Goal: Information Seeking & Learning: Find specific fact

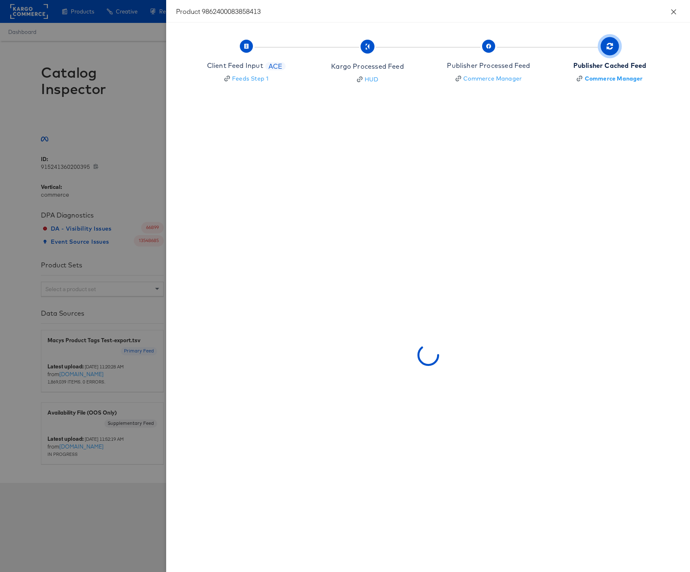
click at [673, 10] on icon "close" at bounding box center [673, 12] width 7 height 7
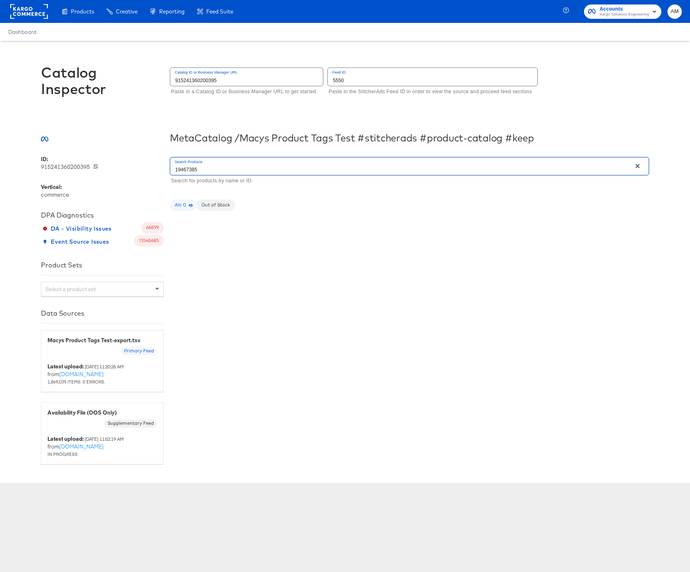
drag, startPoint x: 167, startPoint y: 169, endPoint x: 128, endPoint y: 164, distance: 39.2
click at [128, 164] on div "ID: 915241360200395 915241360200395 Vertical: commerce DPA Diagnostics DA - Vis…" at bounding box center [345, 309] width 608 height 309
type input "197256214722"
click at [225, 250] on div at bounding box center [230, 252] width 70 height 51
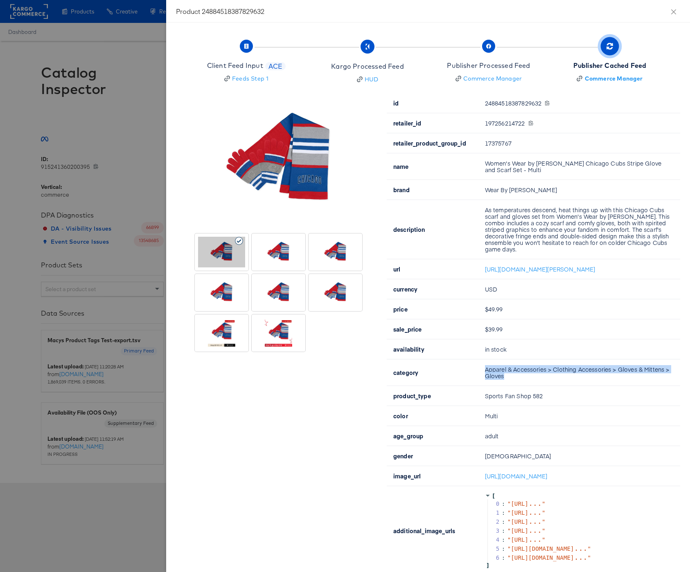
drag, startPoint x: 517, startPoint y: 382, endPoint x: 479, endPoint y: 375, distance: 38.7
click at [479, 375] on td "Apparel & Accessories > Clothing Accessories > Gloves & Mittens > Gloves" at bounding box center [579, 373] width 202 height 27
copy td "Apparel & Accessories > Clothing Accessories > Gloves & Mittens > Gloves"
click at [677, 11] on button "Close" at bounding box center [673, 11] width 23 height 23
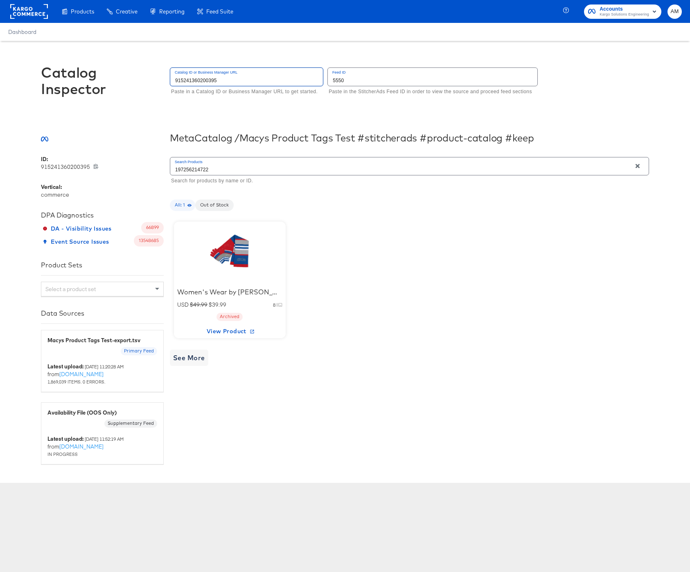
drag, startPoint x: 186, startPoint y: 75, endPoint x: 114, endPoint y: 68, distance: 72.7
click at [115, 68] on div "Catalog Inspector Catalog ID or Business Manager URL 915241360200395 Paste in a…" at bounding box center [345, 85] width 608 height 88
type input "197096295202"
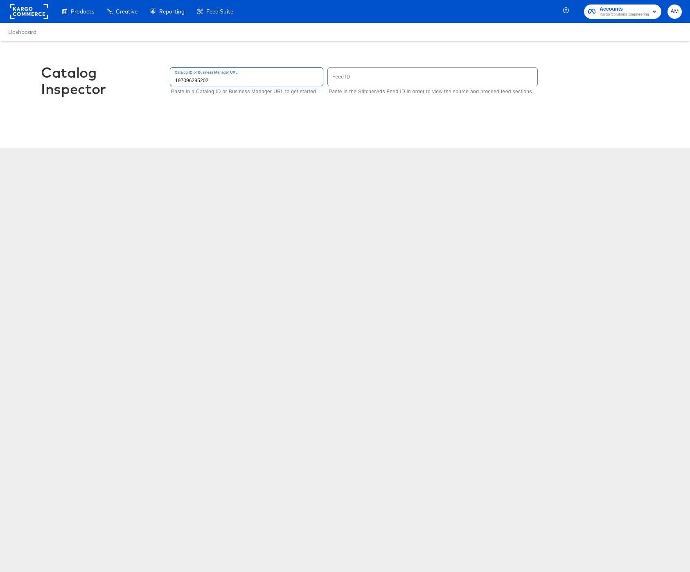
type input "915241360200395"
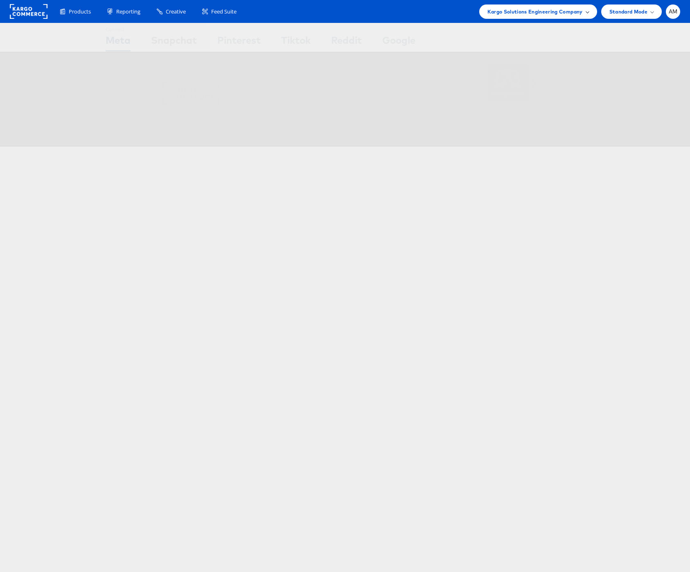
click at [527, 14] on span "Kargo Solutions Engineering Company" at bounding box center [534, 11] width 95 height 9
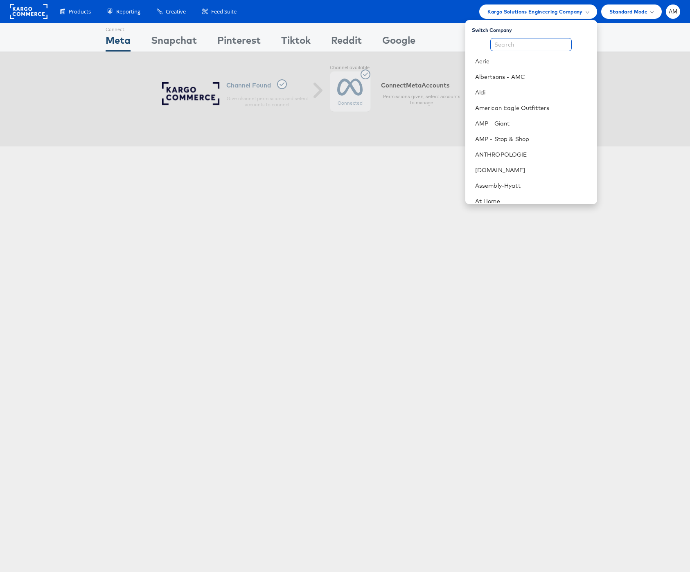
click at [515, 41] on input "text" at bounding box center [530, 44] width 81 height 13
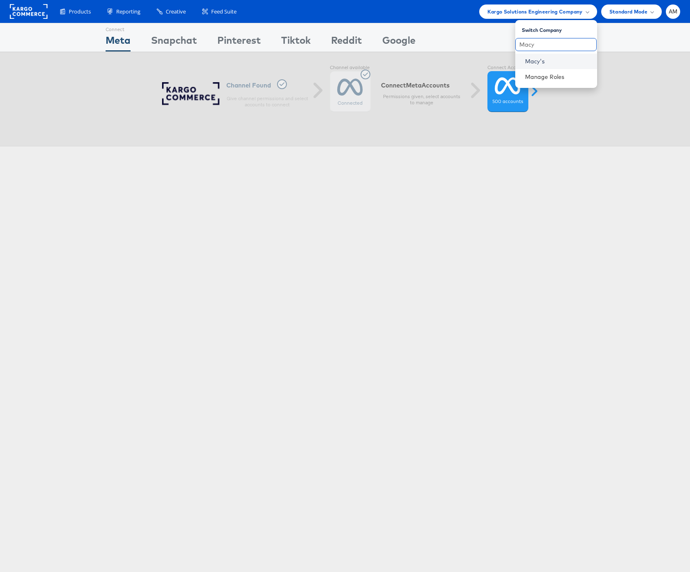
type input "Macy"
click at [530, 62] on link "Macy's" at bounding box center [557, 61] width 65 height 8
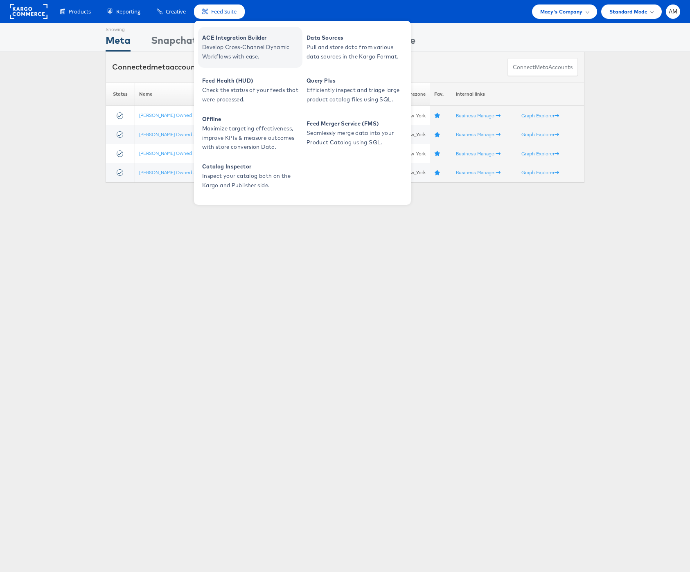
click at [243, 52] on span "Develop Cross-Channel Dynamic Workflows with ease." at bounding box center [251, 52] width 98 height 19
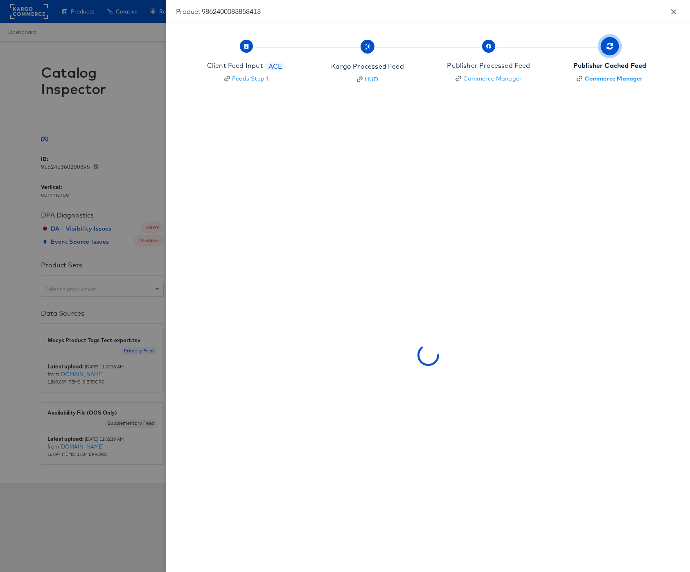
click at [673, 11] on icon "close" at bounding box center [673, 11] width 5 height 5
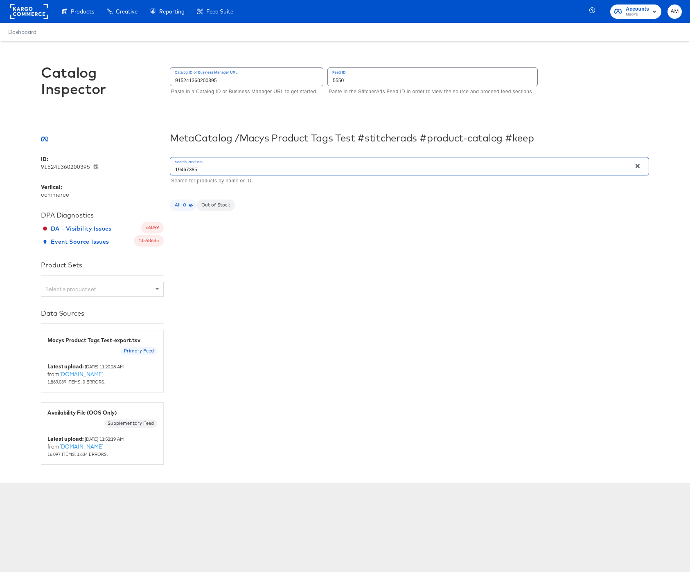
drag, startPoint x: 198, startPoint y: 168, endPoint x: 113, endPoint y: 165, distance: 85.6
click at [113, 165] on div "ID: 915241360200395 915241360200395 Vertical: commerce DPA Diagnostics DA - Vis…" at bounding box center [345, 309] width 608 height 309
click at [234, 258] on div at bounding box center [230, 252] width 70 height 51
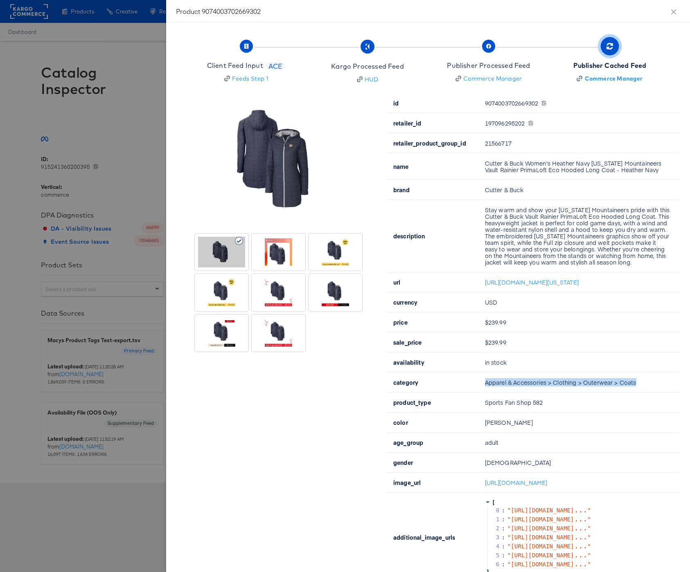
drag, startPoint x: 572, startPoint y: 398, endPoint x: 486, endPoint y: 398, distance: 85.9
click at [486, 393] on td "Apparel & Accessories > Clothing > Outerwear > Coats" at bounding box center [579, 383] width 202 height 20
copy td "Apparel & Accessories > Clothing > Outerwear > Coats"
click at [671, 11] on icon "close" at bounding box center [673, 12] width 7 height 7
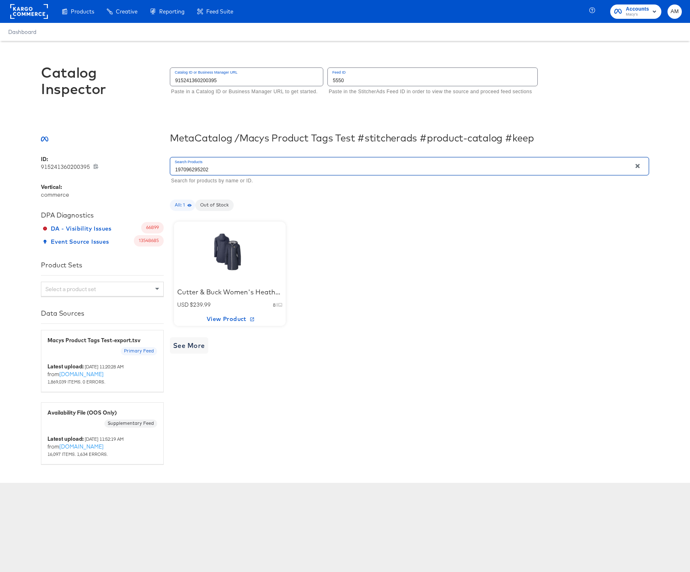
drag, startPoint x: 206, startPoint y: 171, endPoint x: 116, endPoint y: 168, distance: 89.6
click at [116, 168] on div "ID: 915241360200395 915241360200395 Vertical: commerce DPA Diagnostics DA - Vis…" at bounding box center [345, 309] width 608 height 309
click at [240, 258] on div at bounding box center [230, 252] width 70 height 51
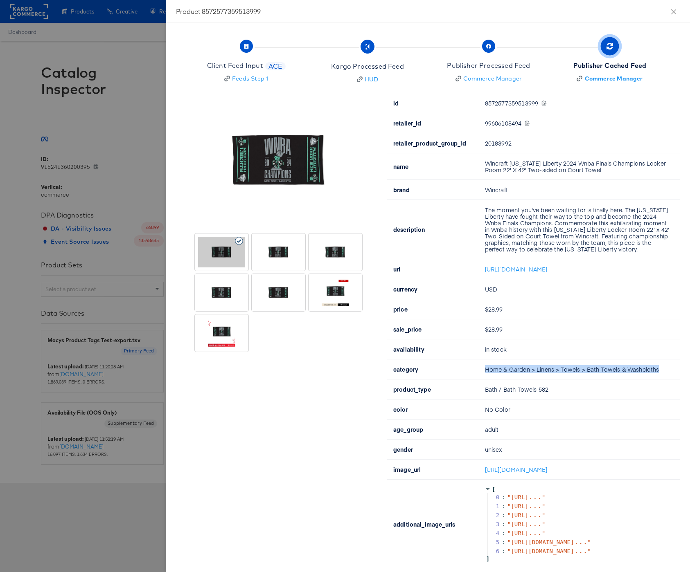
drag, startPoint x: 592, startPoint y: 384, endPoint x: 479, endPoint y: 383, distance: 112.9
click at [479, 380] on td "Home & Garden > Linens > Towels > Bath Towels & Washcloths" at bounding box center [579, 370] width 202 height 20
click at [676, 11] on icon "close" at bounding box center [673, 12] width 7 height 7
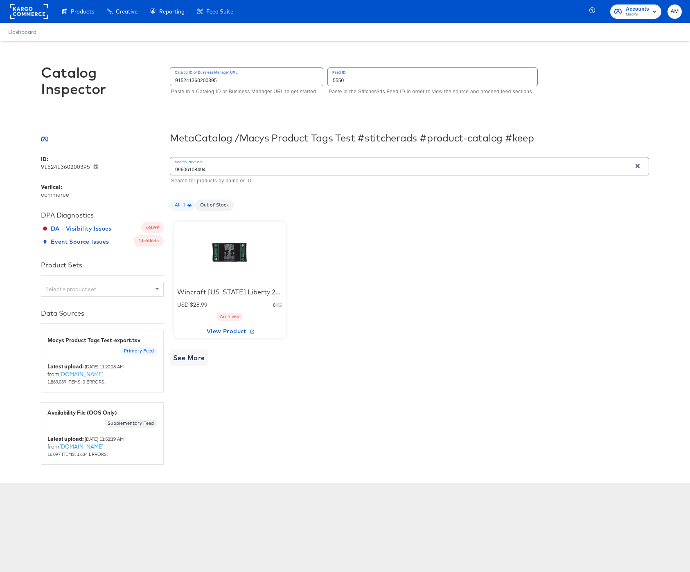
drag, startPoint x: 158, startPoint y: 167, endPoint x: 136, endPoint y: 164, distance: 22.6
click at [136, 164] on div "ID: 915241360200395 915241360200395 Vertical: commerce DPA Diagnostics DA - Vis…" at bounding box center [345, 309] width 608 height 309
click at [226, 266] on div at bounding box center [230, 252] width 70 height 51
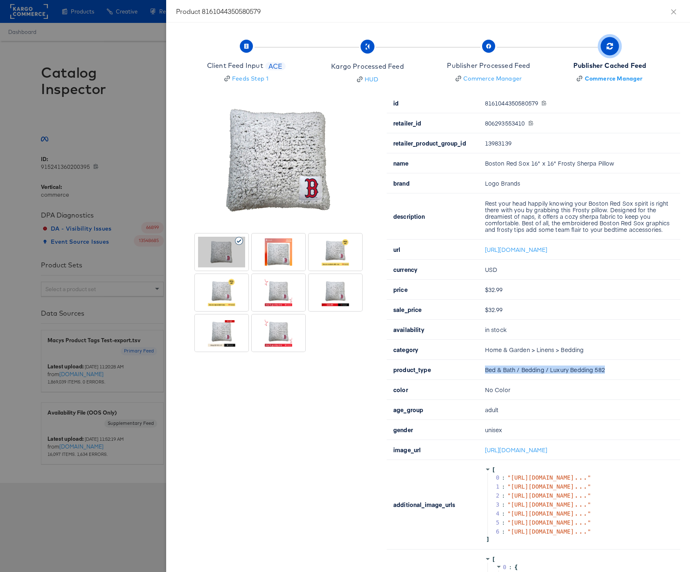
drag, startPoint x: 578, startPoint y: 376, endPoint x: 484, endPoint y: 375, distance: 93.7
click at [484, 375] on td "Bed & Bath / Bedding / Luxury Bedding 582" at bounding box center [579, 370] width 202 height 20
copy td "Bed & Bath / Bedding / Luxury Bedding 582"
click at [673, 11] on icon "close" at bounding box center [673, 11] width 5 height 5
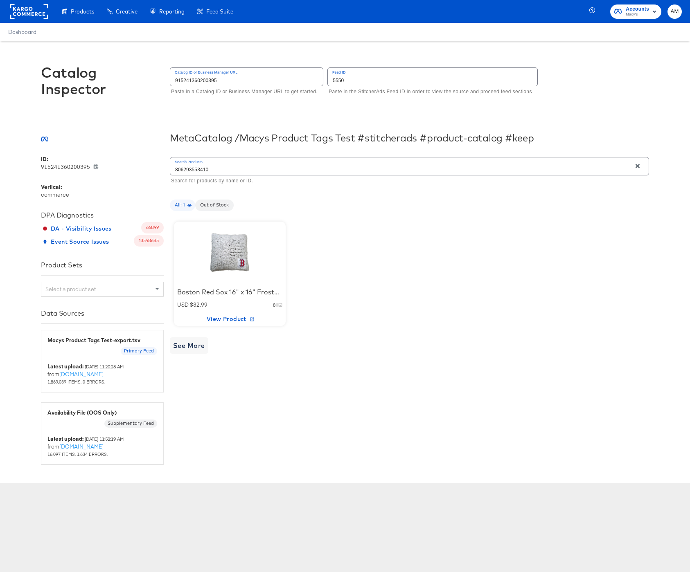
drag, startPoint x: 78, startPoint y: 163, endPoint x: 60, endPoint y: 163, distance: 18.0
click at [60, 163] on div "ID: 915241360200395 915241360200395 Vertical: commerce DPA Diagnostics DA - Vis…" at bounding box center [345, 309] width 608 height 309
click at [243, 252] on div at bounding box center [230, 252] width 70 height 51
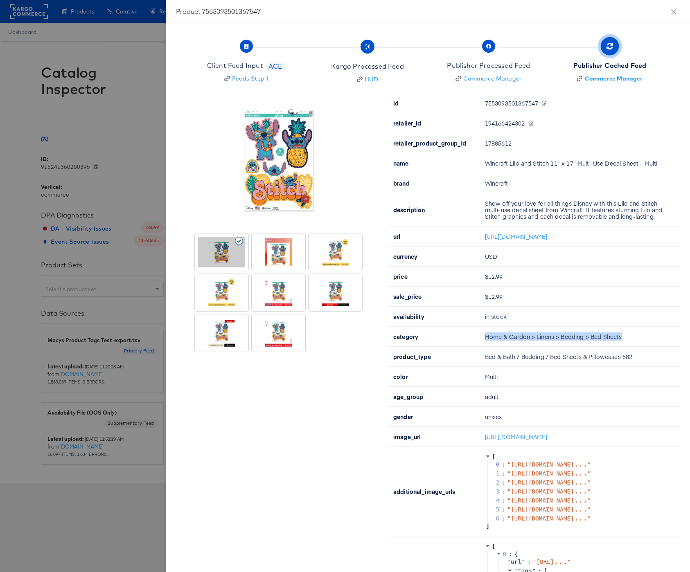
drag, startPoint x: 551, startPoint y: 344, endPoint x: 485, endPoint y: 346, distance: 66.3
click at [485, 346] on td "Home & Garden > Linens > Bedding > Bed Sheets" at bounding box center [579, 337] width 202 height 20
click at [674, 10] on icon "close" at bounding box center [673, 11] width 5 height 5
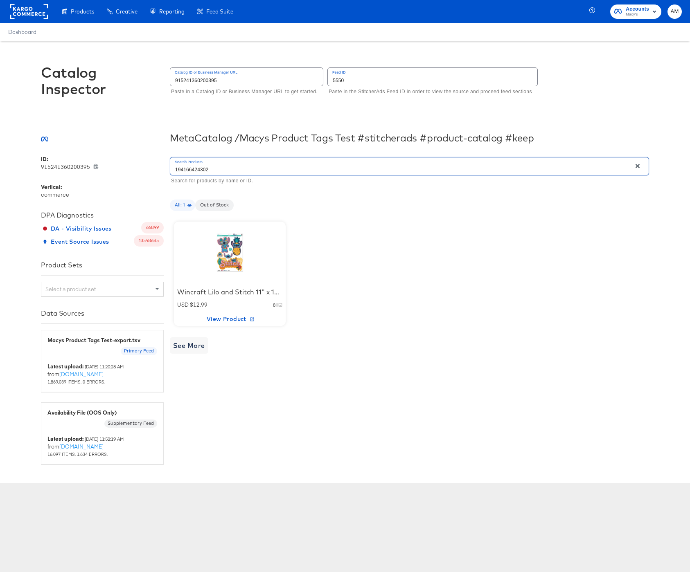
drag, startPoint x: 222, startPoint y: 169, endPoint x: 137, endPoint y: 161, distance: 85.1
click at [140, 161] on div "ID: 915241360200395 915241360200395 Vertical: commerce DPA Diagnostics DA - Vis…" at bounding box center [345, 309] width 608 height 309
click at [229, 250] on div at bounding box center [230, 252] width 70 height 51
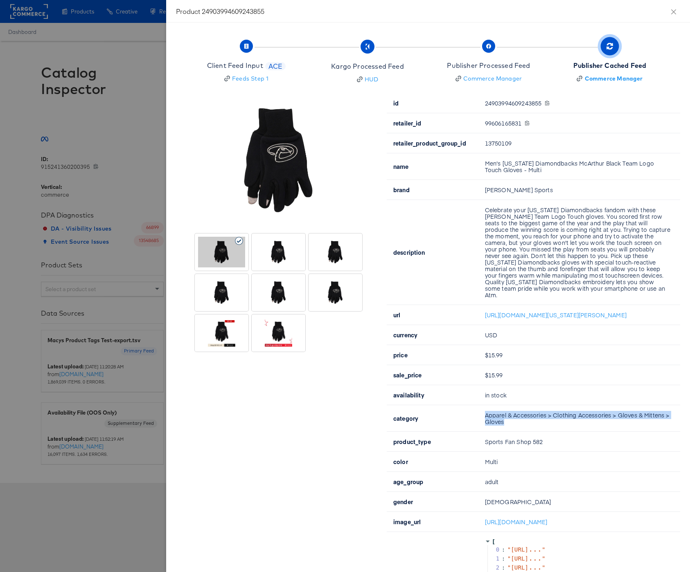
drag, startPoint x: 498, startPoint y: 426, endPoint x: 479, endPoint y: 420, distance: 20.2
click at [479, 420] on td "Apparel & Accessories > Clothing Accessories > Gloves & Mittens > Gloves" at bounding box center [579, 418] width 202 height 27
copy td "Apparel & Accessories > Clothing Accessories > Gloves & Mittens > Gloves"
drag, startPoint x: 674, startPoint y: 9, endPoint x: 646, endPoint y: 19, distance: 29.5
click at [674, 9] on icon "close" at bounding box center [673, 12] width 7 height 7
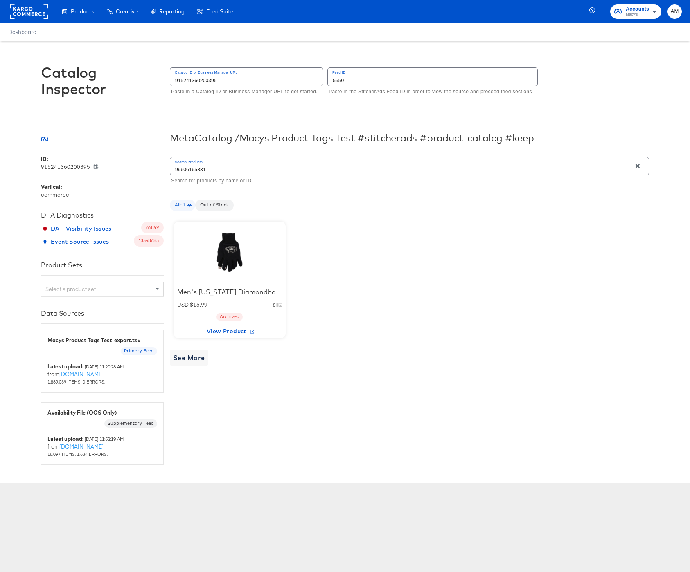
drag, startPoint x: 220, startPoint y: 173, endPoint x: 120, endPoint y: 165, distance: 99.7
click at [121, 165] on div "ID: 915241360200395 915241360200395 Vertical: commerce DPA Diagnostics DA - Vis…" at bounding box center [345, 309] width 608 height 309
type input "197096295240"
click at [225, 247] on div at bounding box center [230, 252] width 70 height 51
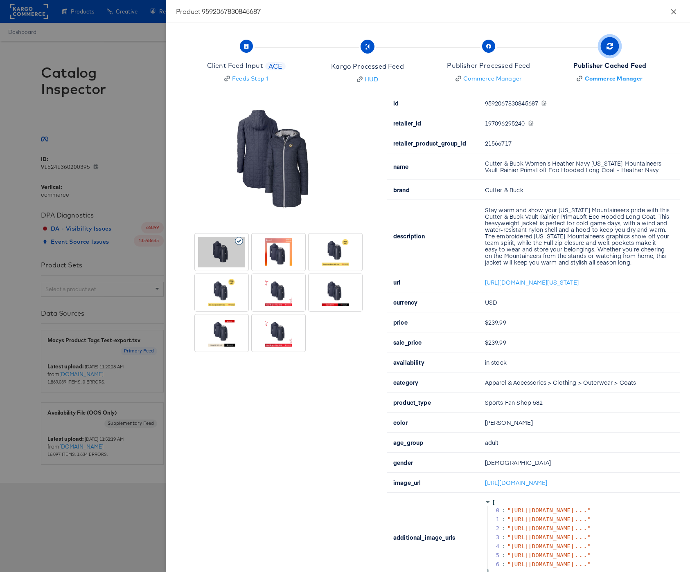
click at [674, 11] on icon "close" at bounding box center [673, 11] width 5 height 5
